Goal: Information Seeking & Learning: Compare options

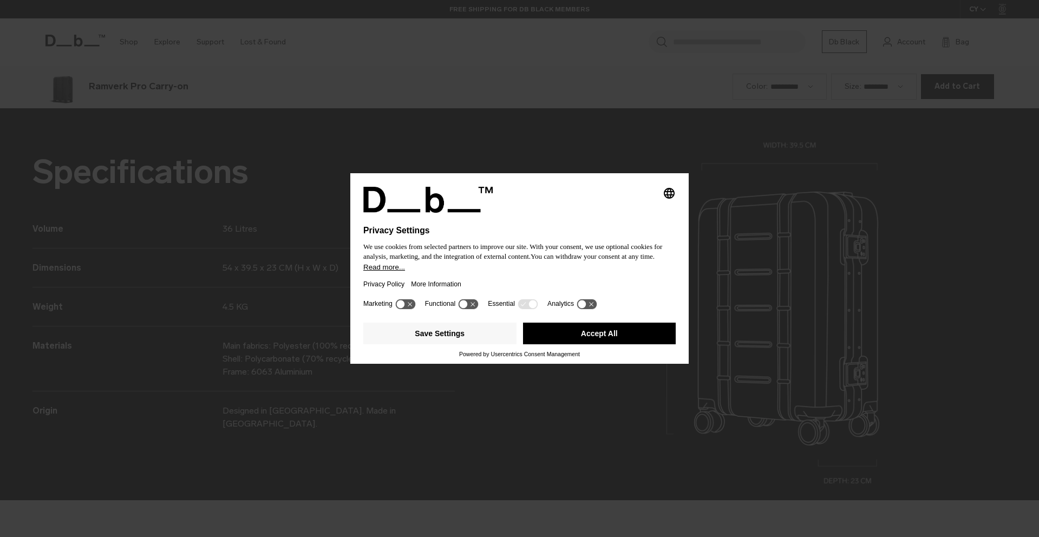
scroll to position [1611, 0]
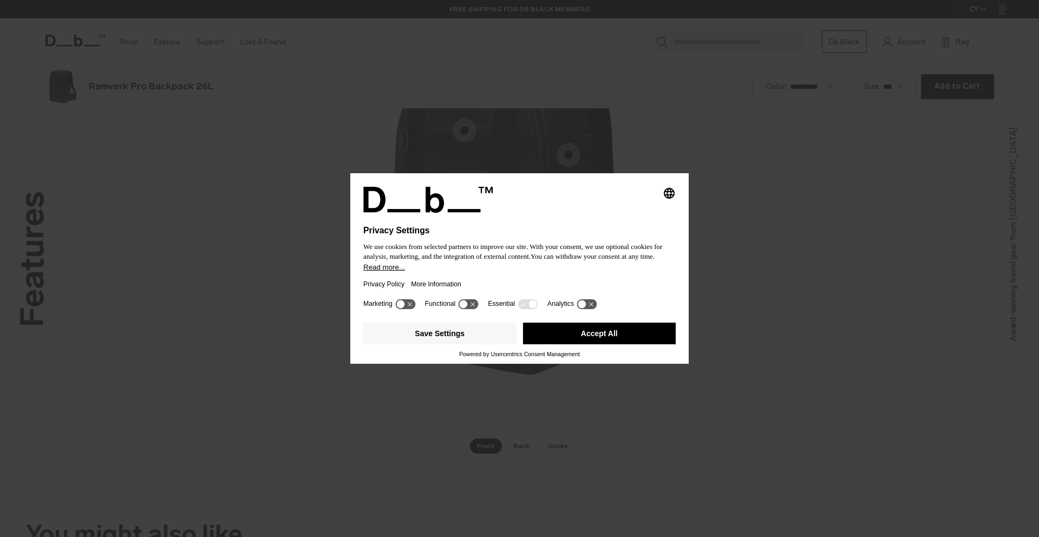
scroll to position [1611, 0]
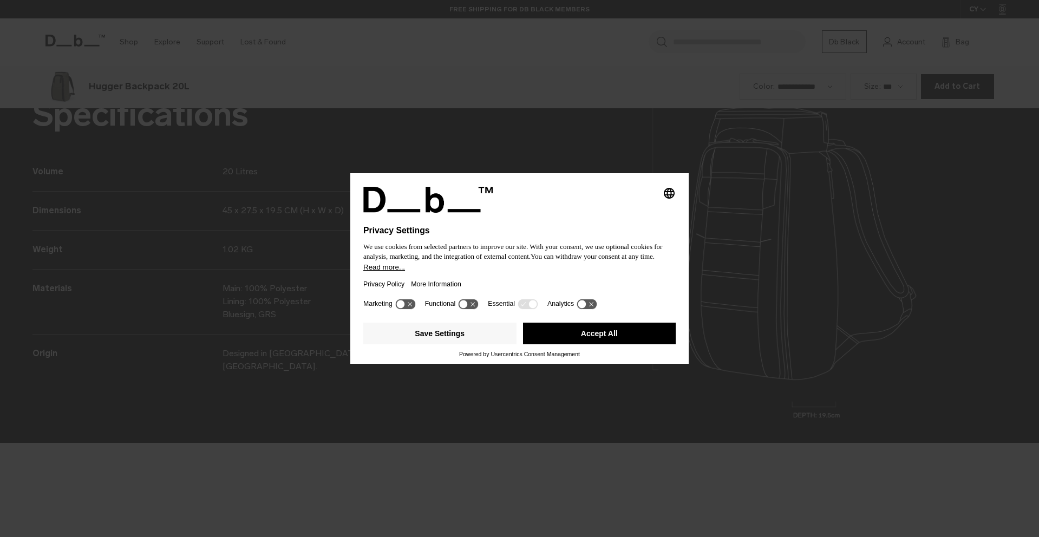
scroll to position [1611, 0]
